Goal: Task Accomplishment & Management: Complete application form

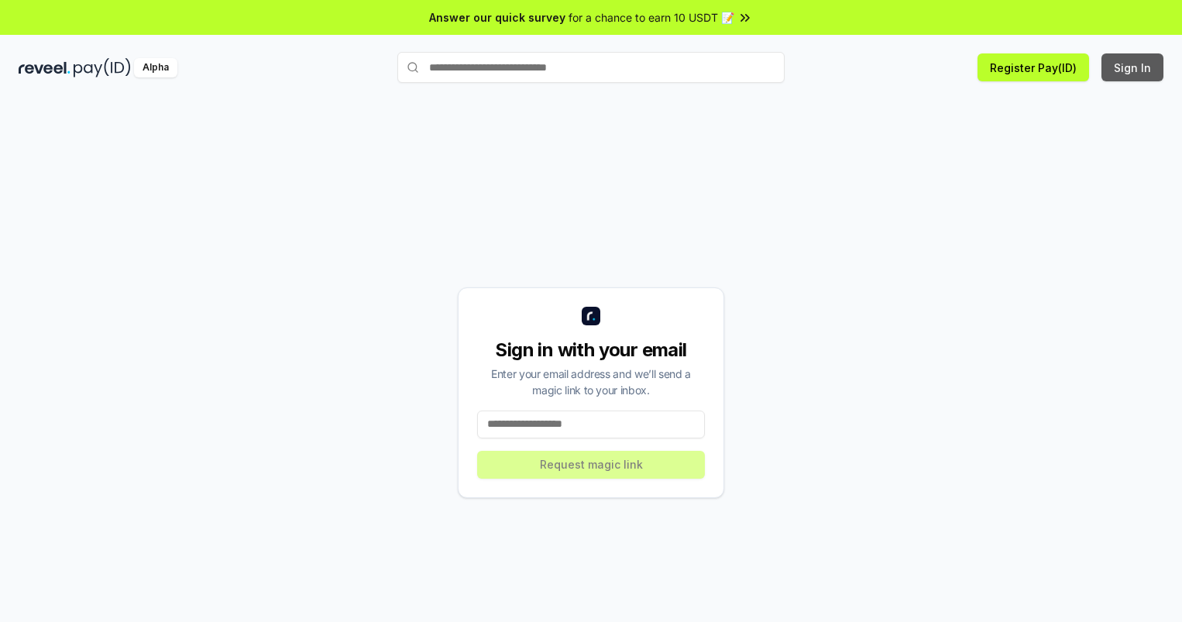
click at [1133, 67] on button "Sign In" at bounding box center [1132, 67] width 62 height 28
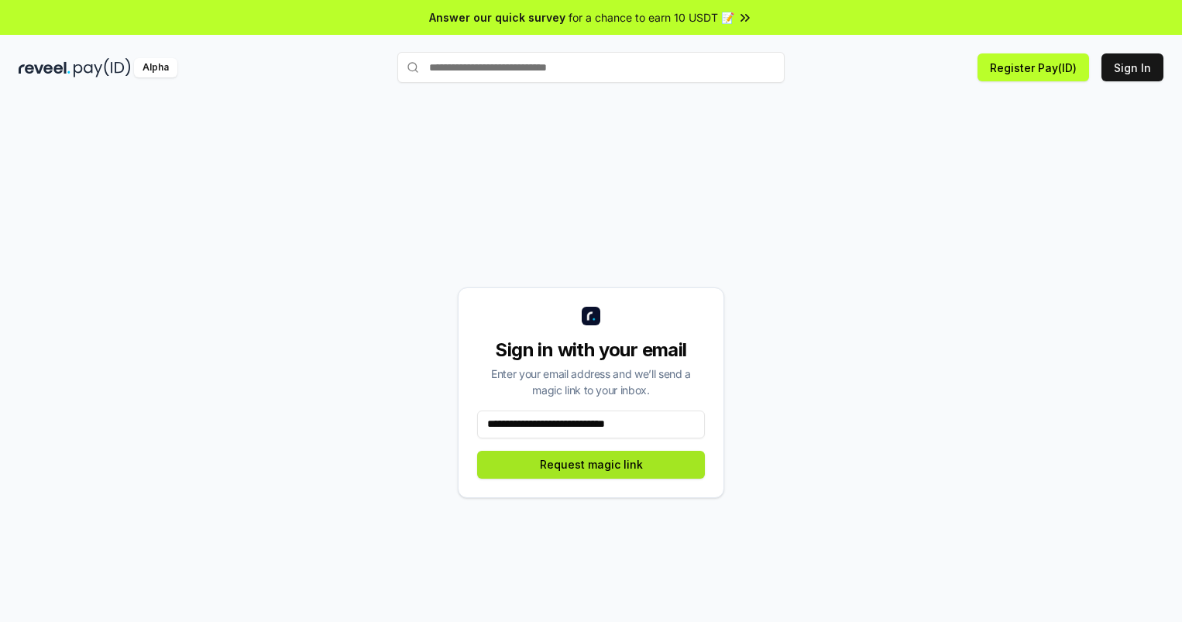
type input "**********"
click at [591, 464] on button "Request magic link" at bounding box center [591, 465] width 228 height 28
